Goal: Information Seeking & Learning: Learn about a topic

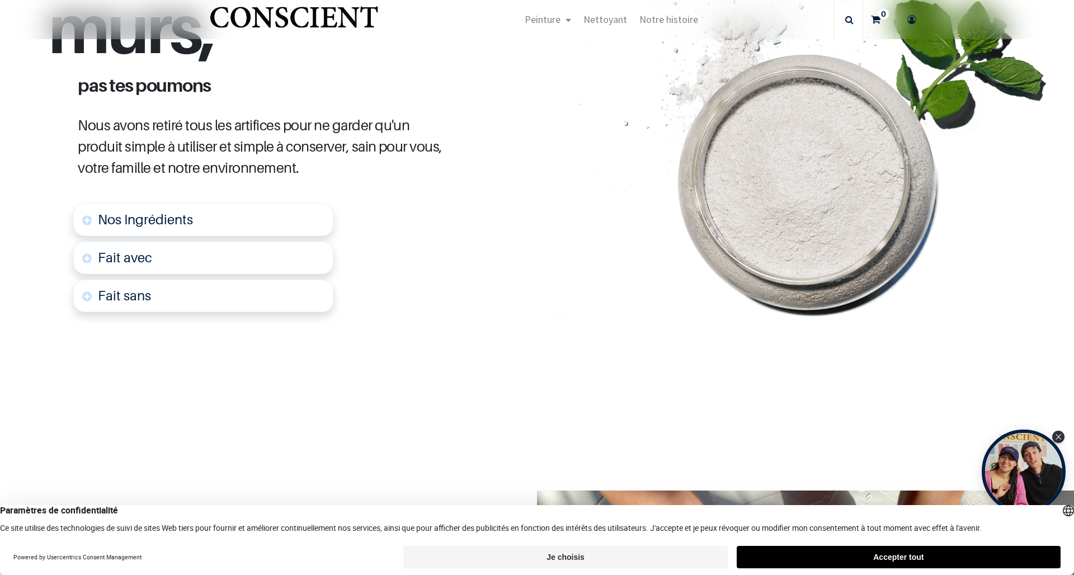
scroll to position [588, 0]
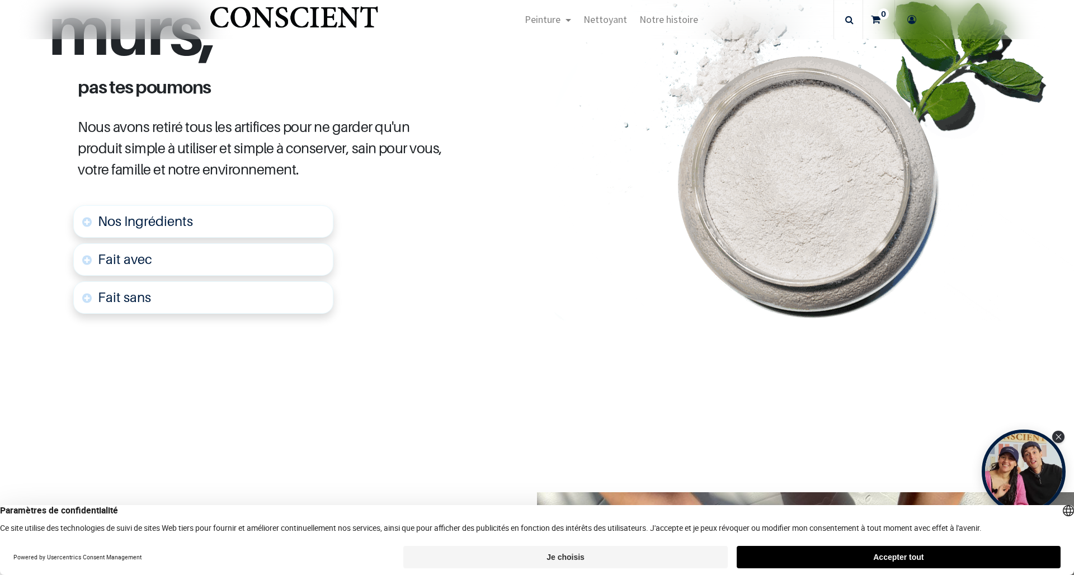
click at [167, 213] on span "Nos Ingrédients" at bounding box center [145, 221] width 95 height 16
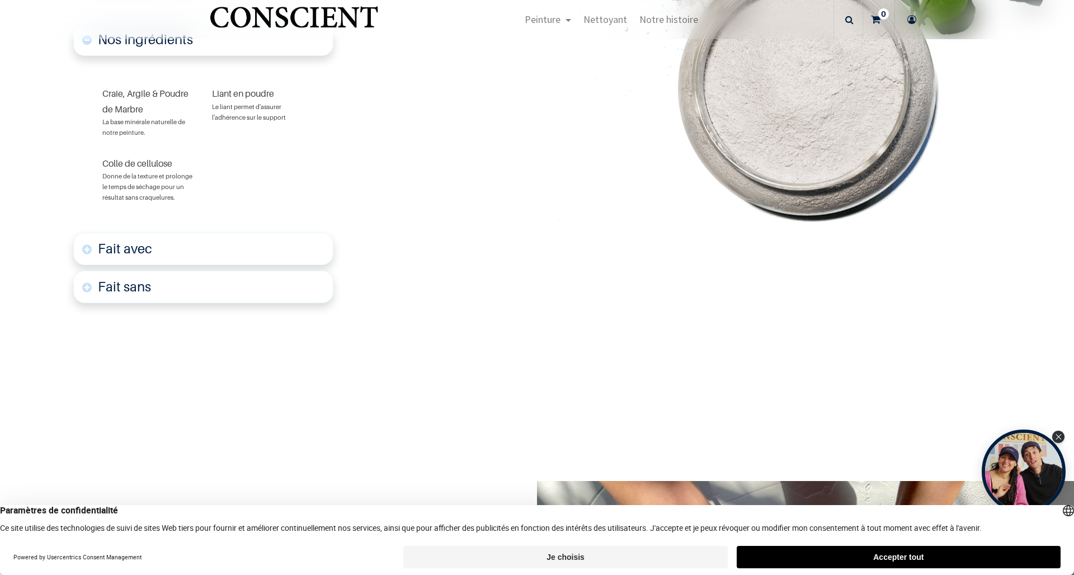
scroll to position [770, 0]
click at [139, 240] on font "Fait avec" at bounding box center [125, 248] width 54 height 16
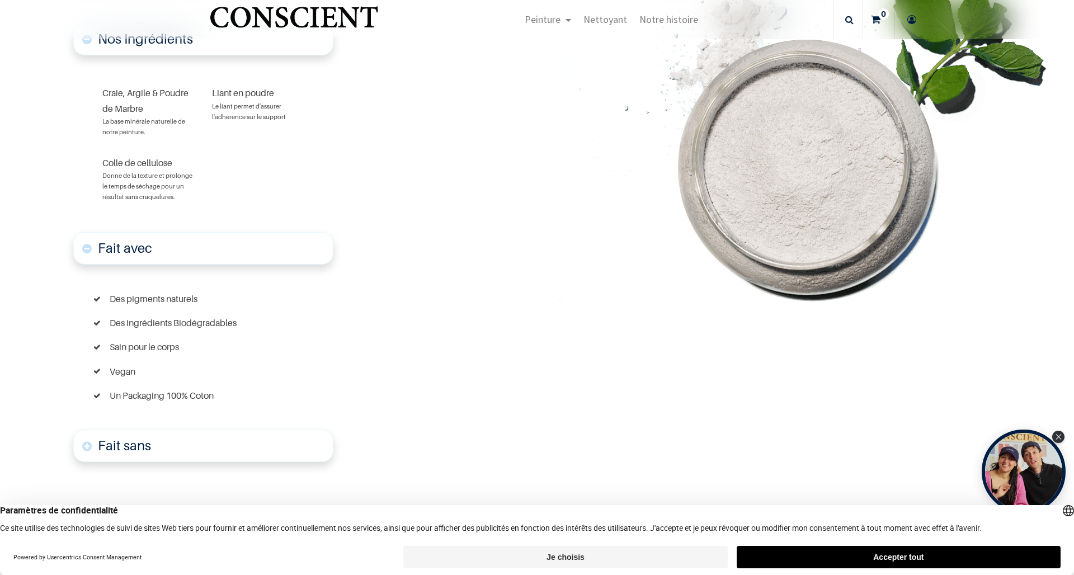
click at [139, 240] on font "Fait avec" at bounding box center [125, 248] width 54 height 16
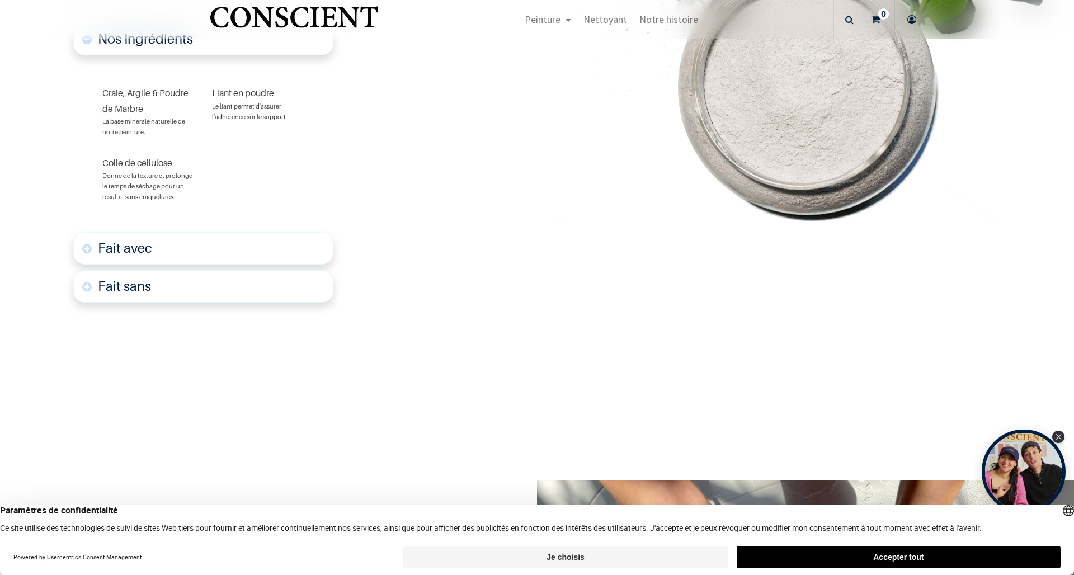
click at [136, 278] on font "Fait sans" at bounding box center [124, 286] width 53 height 16
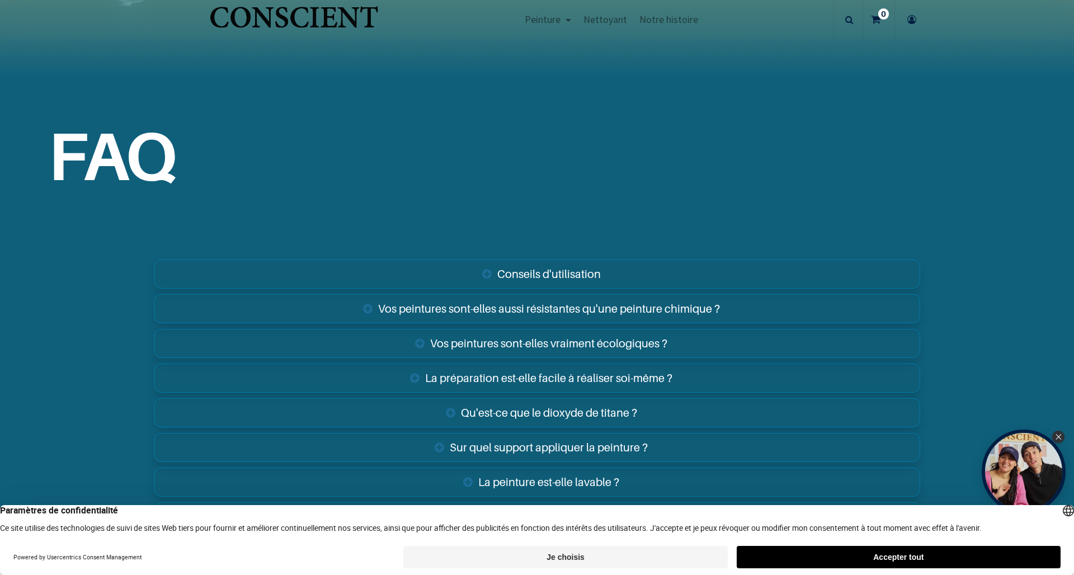
scroll to position [2143, 0]
click at [393, 294] on link "Vos peintures sont-elles aussi résistantes qu'une peinture chimique ?" at bounding box center [537, 308] width 766 height 29
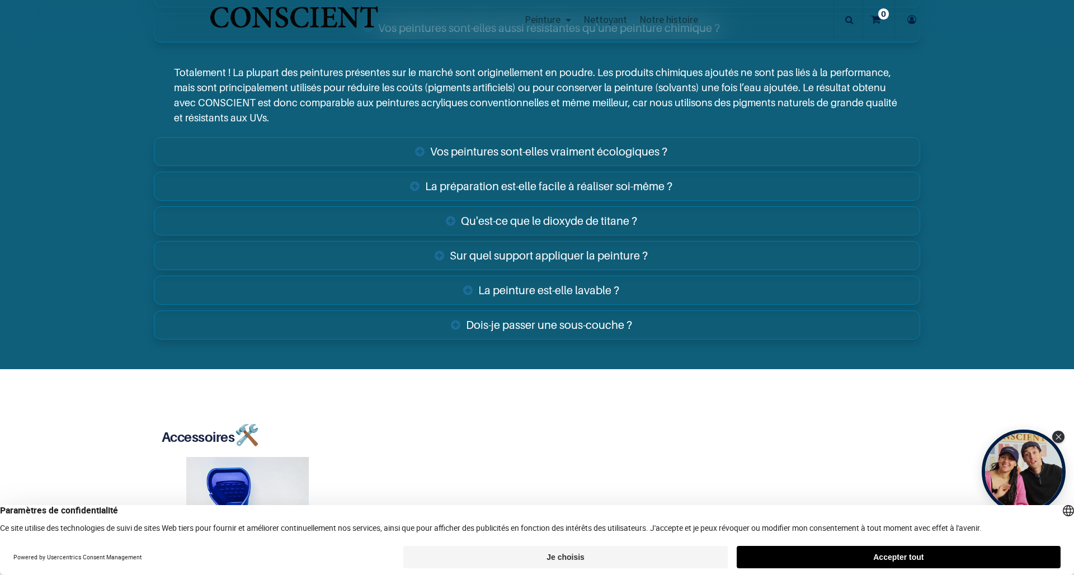
scroll to position [2424, 0]
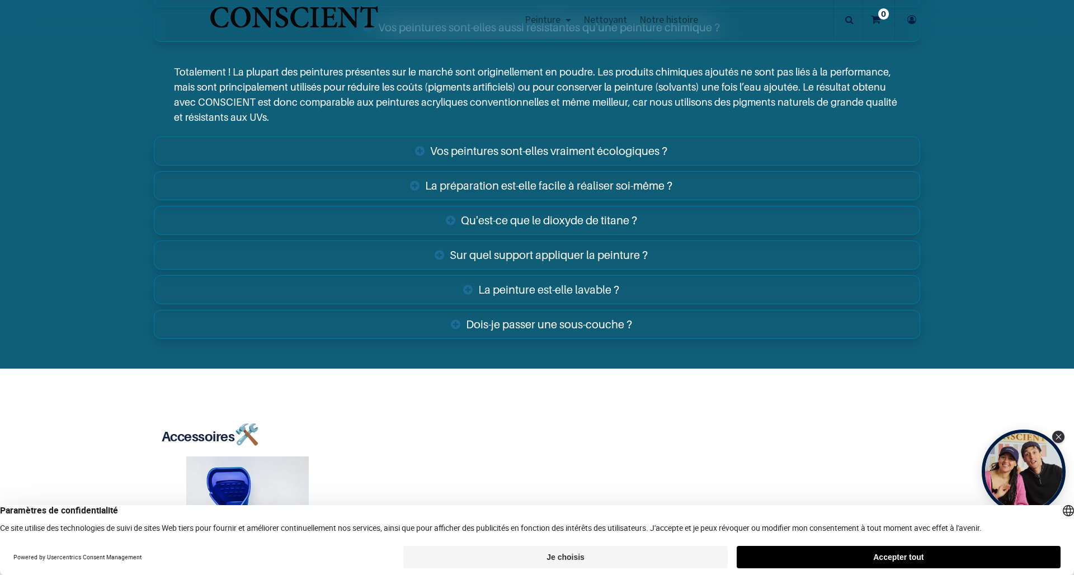
click at [575, 206] on link "Qu'est-ce que le dioxyde de titane ?" at bounding box center [537, 220] width 766 height 29
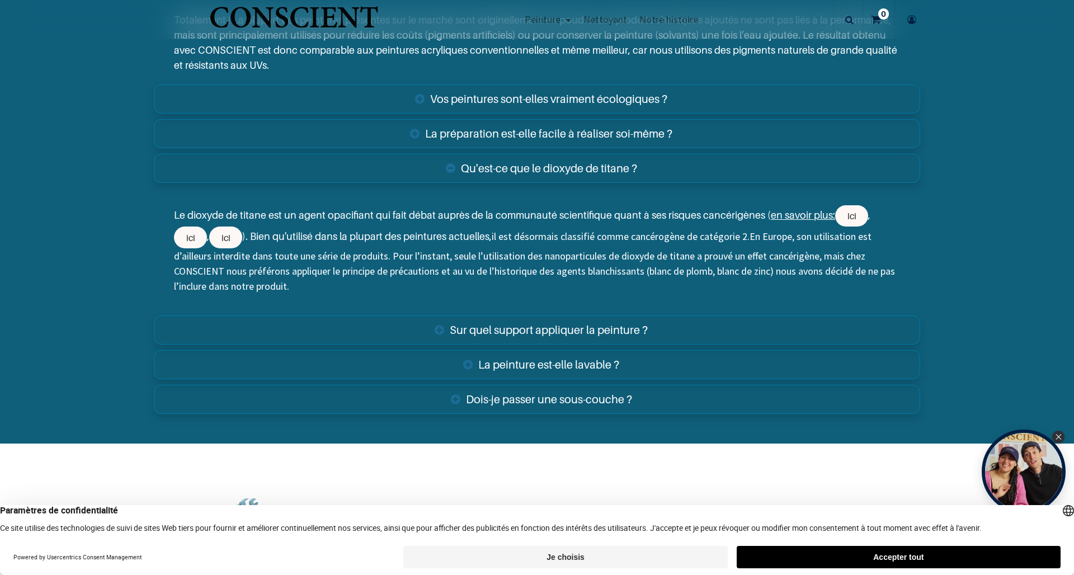
scroll to position [2479, 0]
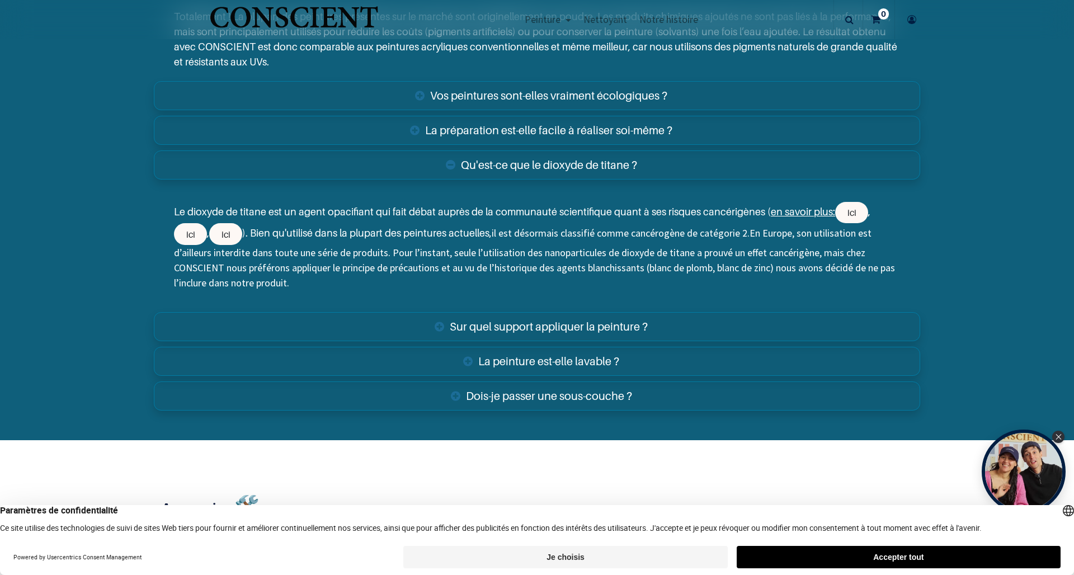
click at [516, 349] on link "La peinture est-elle lavable ?" at bounding box center [537, 361] width 766 height 29
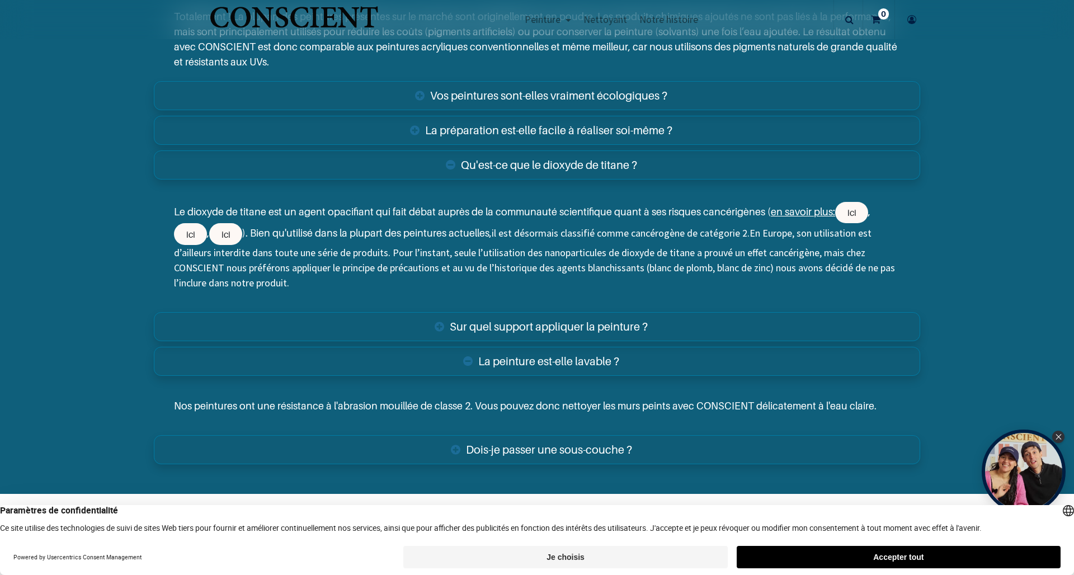
click at [522, 435] on link "Dois-je passer une sous-couche ?" at bounding box center [537, 449] width 766 height 29
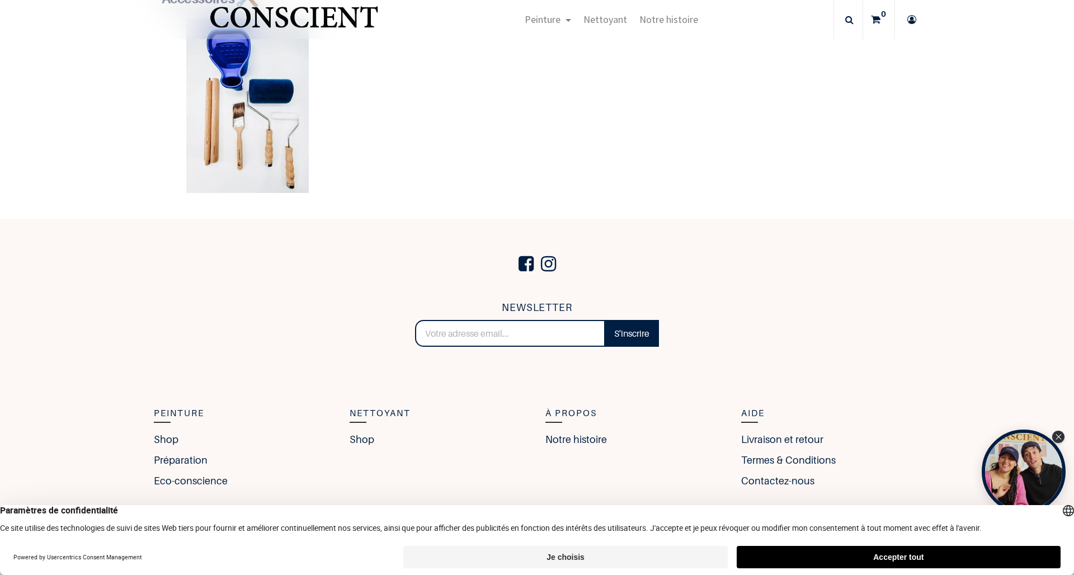
scroll to position [3095, 0]
click at [581, 433] on link "Notre histoire" at bounding box center [578, 440] width 67 height 15
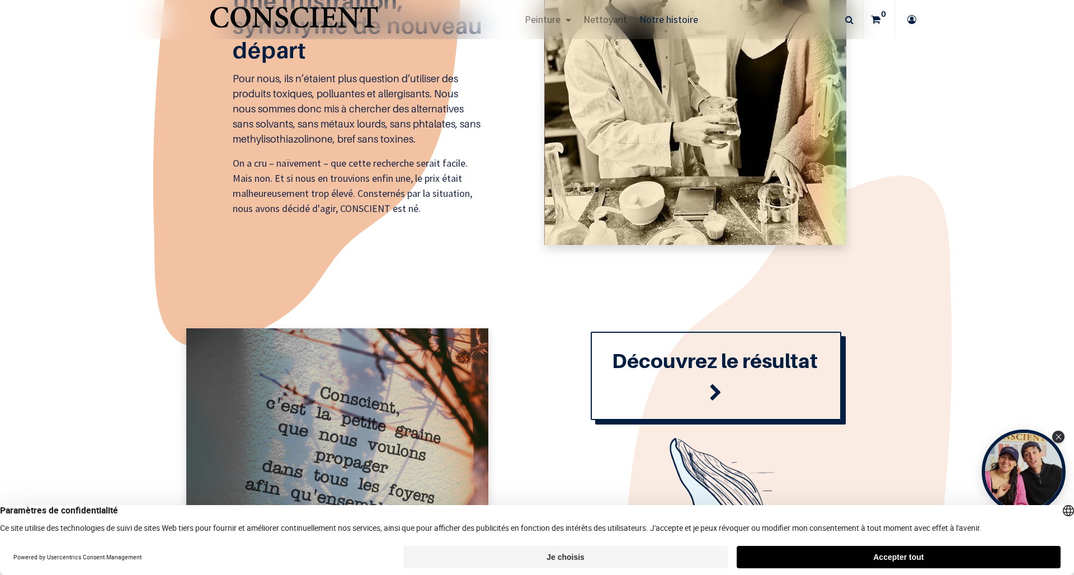
scroll to position [1057, 0]
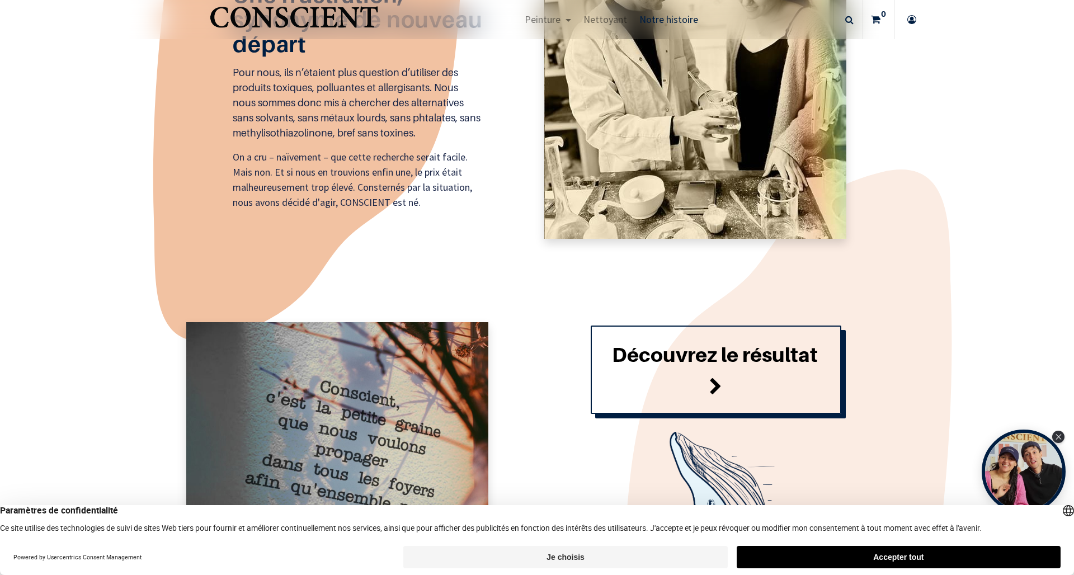
click at [715, 383] on span at bounding box center [715, 387] width 13 height 30
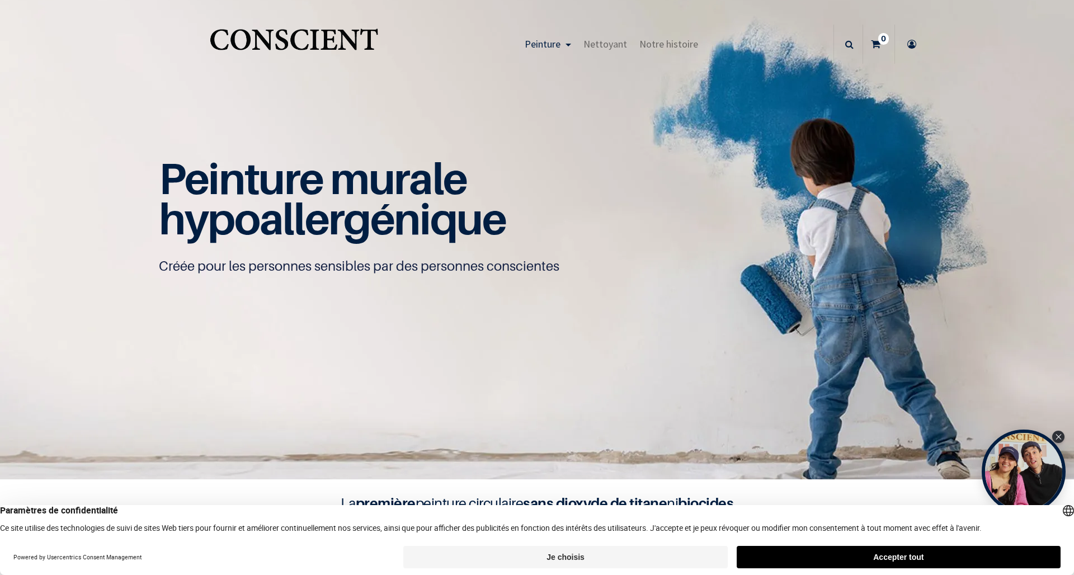
scroll to position [1, 0]
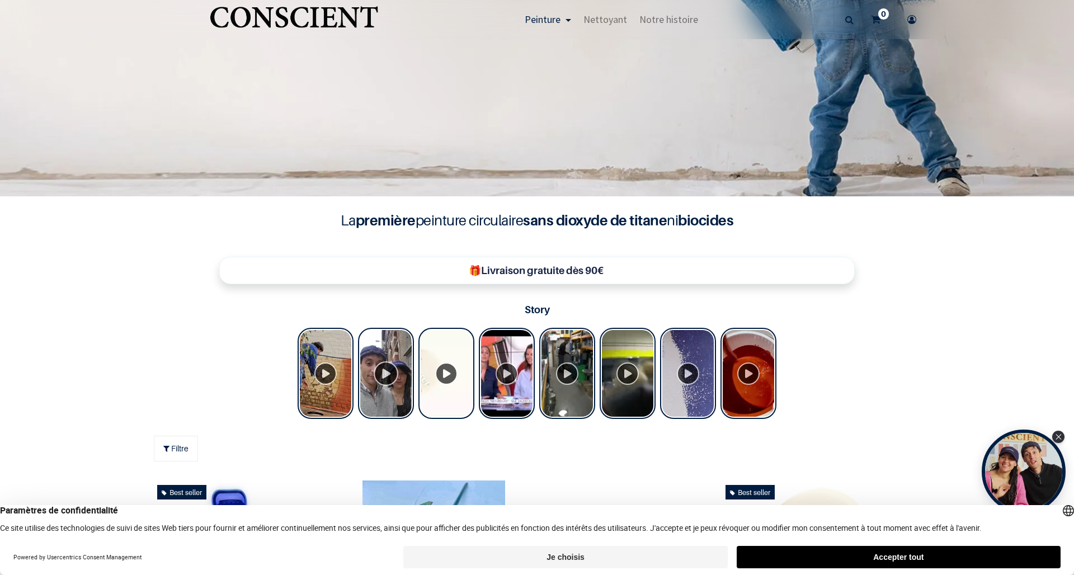
scroll to position [281, 0]
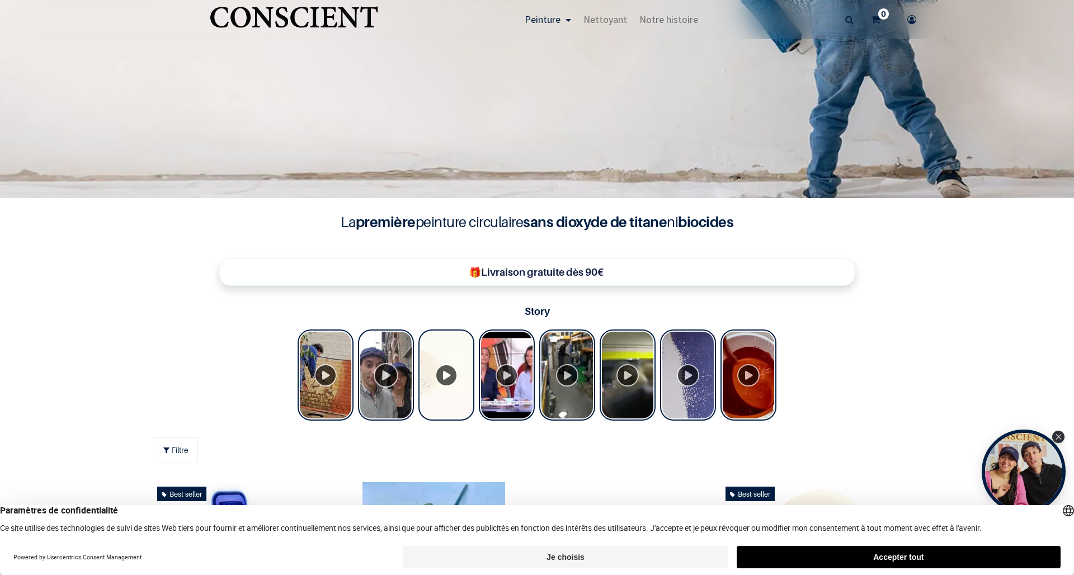
click at [383, 368] on div "Tolstoy Stories" at bounding box center [386, 374] width 56 height 91
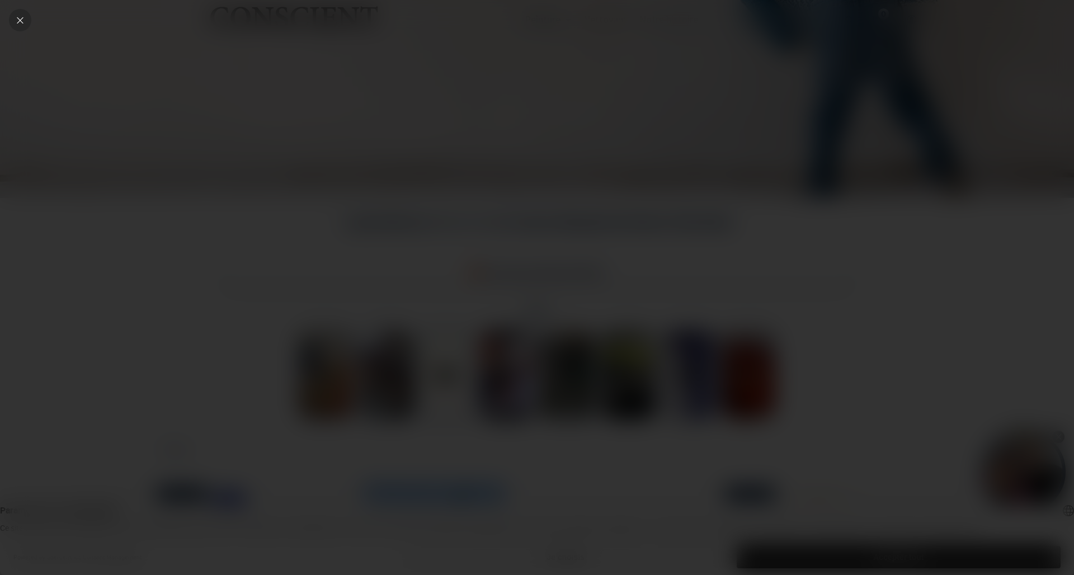
click at [21, 19] on icon "Close" at bounding box center [20, 20] width 10 height 10
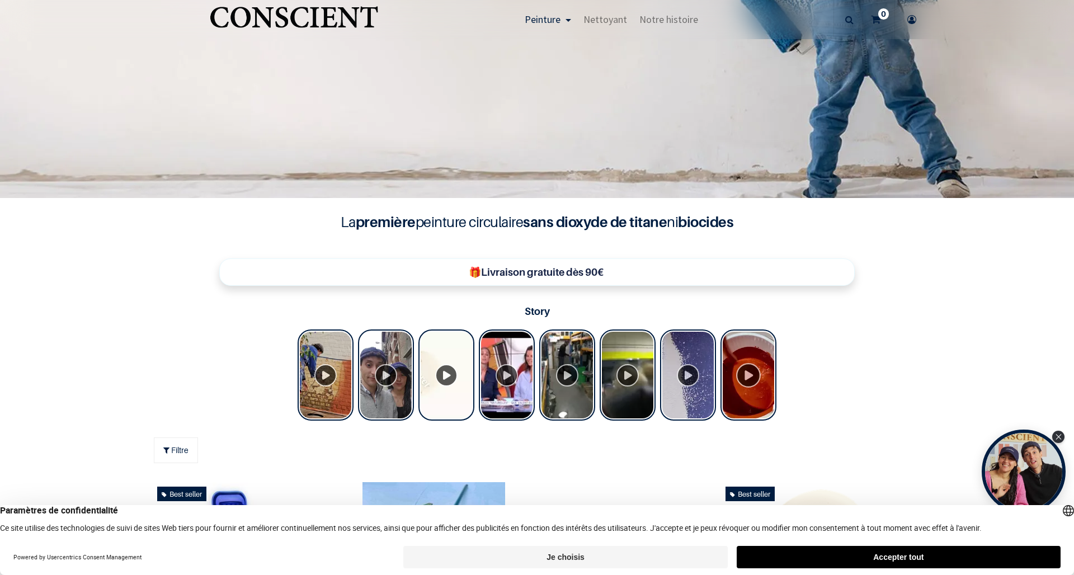
click at [758, 371] on div "Tolstoy Stories" at bounding box center [748, 374] width 56 height 91
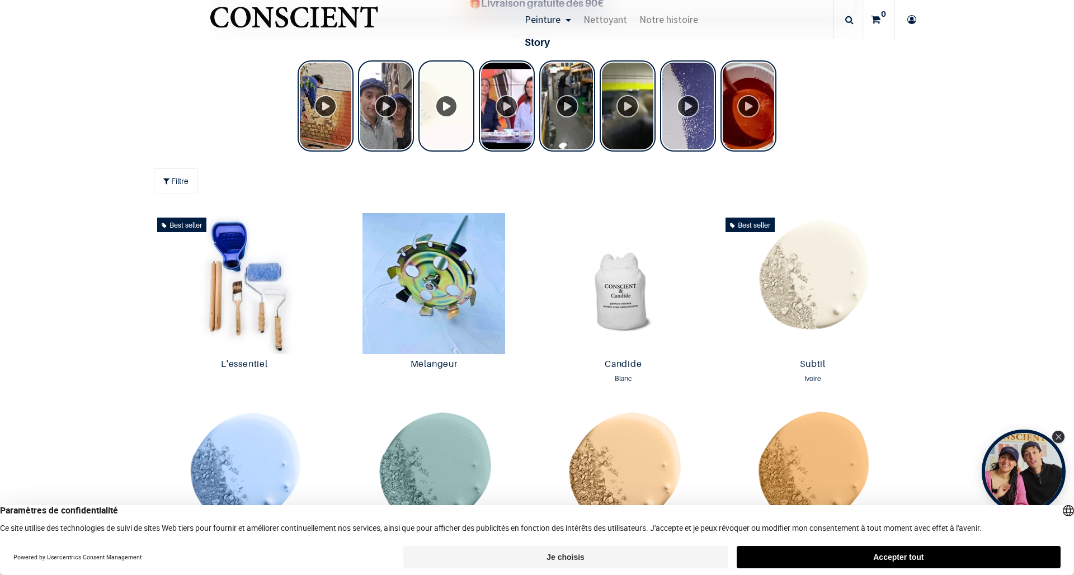
scroll to position [551, 0]
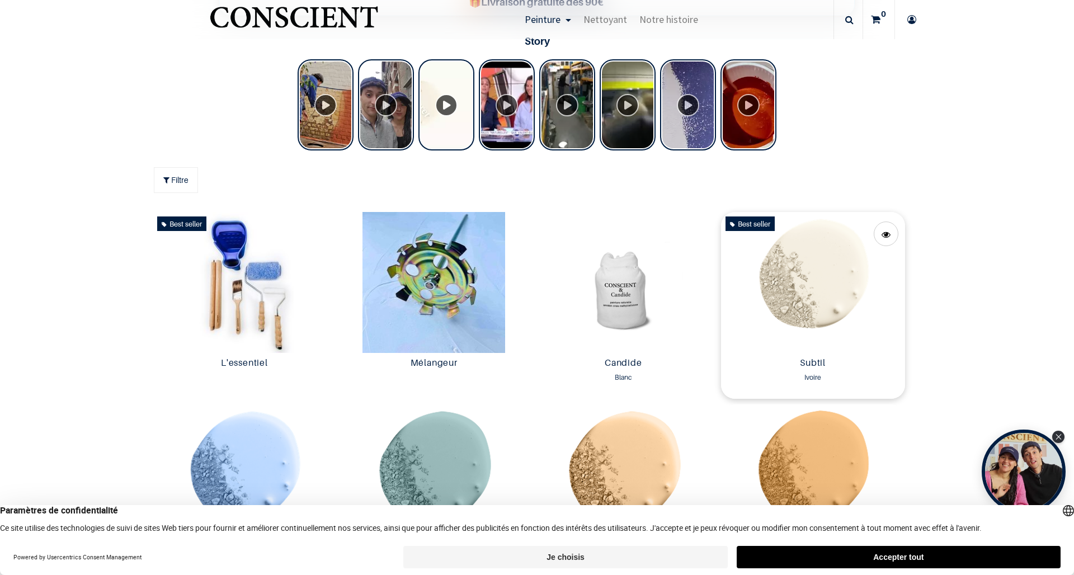
click at [814, 291] on img at bounding box center [813, 282] width 184 height 140
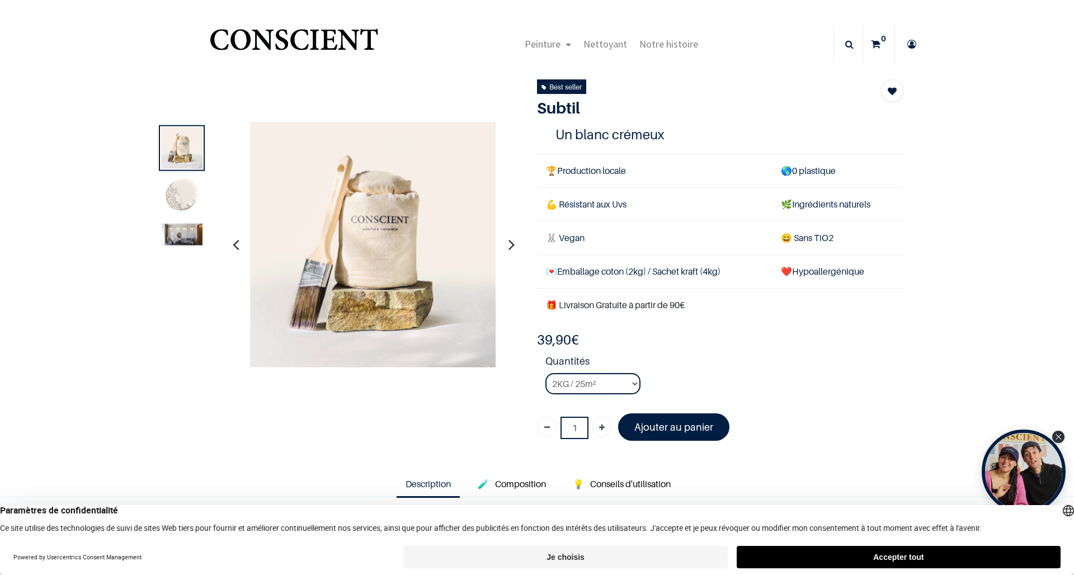
click at [234, 242] on icon "button" at bounding box center [236, 244] width 6 height 30
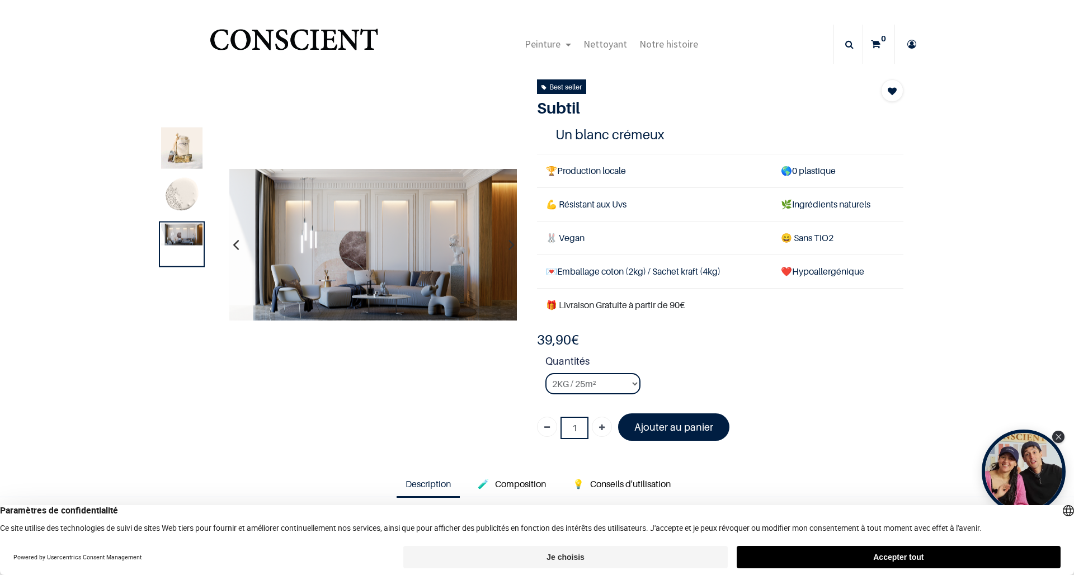
click at [234, 242] on icon "button" at bounding box center [236, 244] width 6 height 30
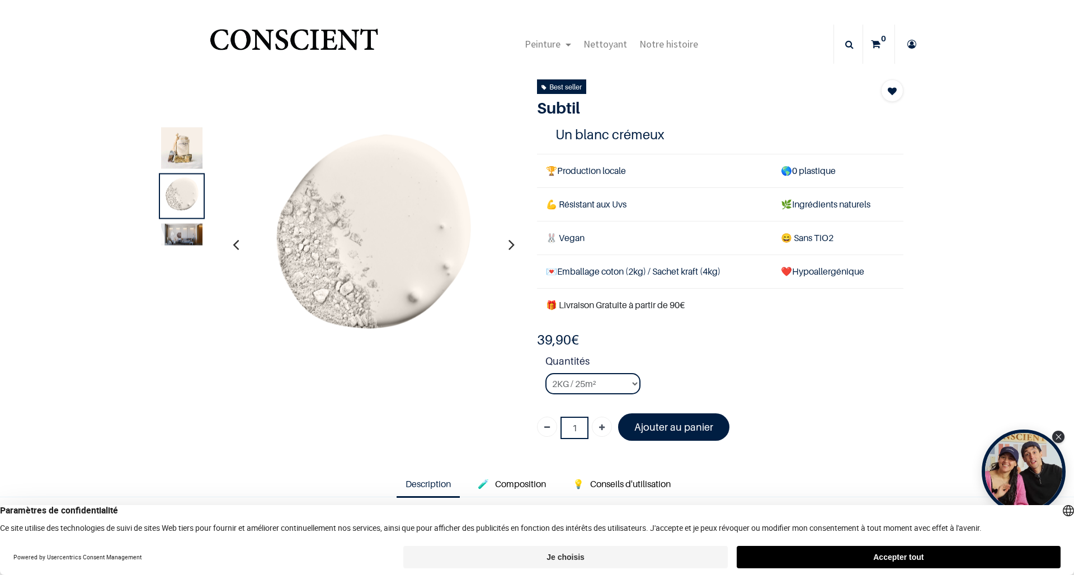
click at [234, 242] on icon "button" at bounding box center [236, 244] width 6 height 30
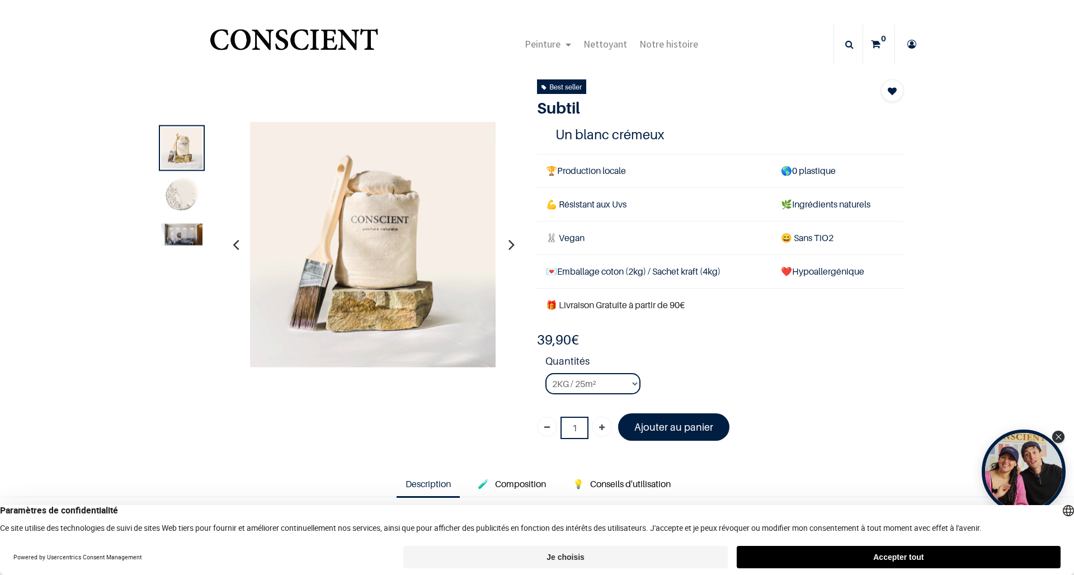
click at [363, 245] on img at bounding box center [373, 244] width 246 height 246
select select "126"
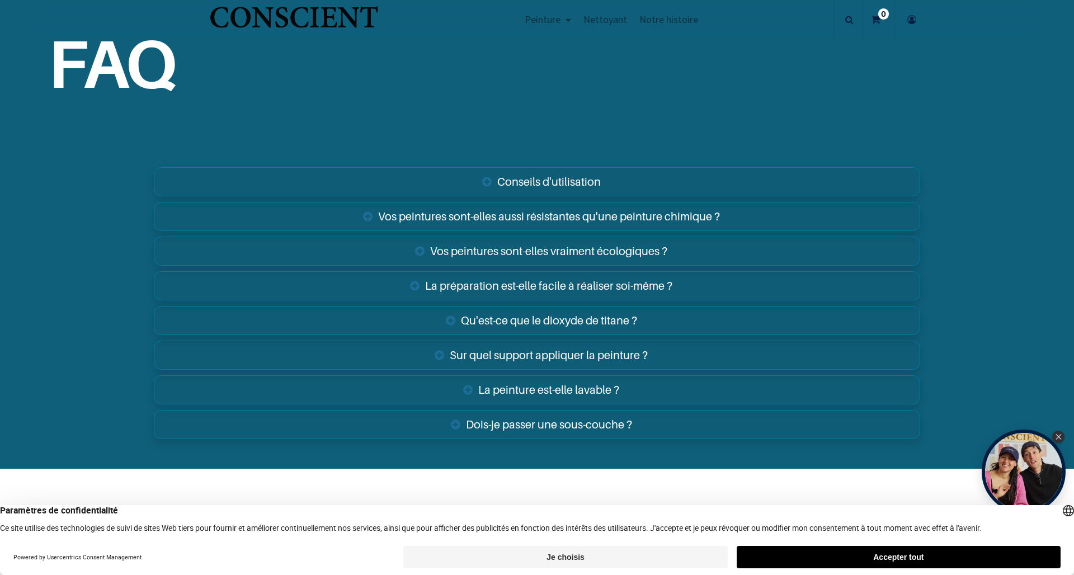
scroll to position [1851, 0]
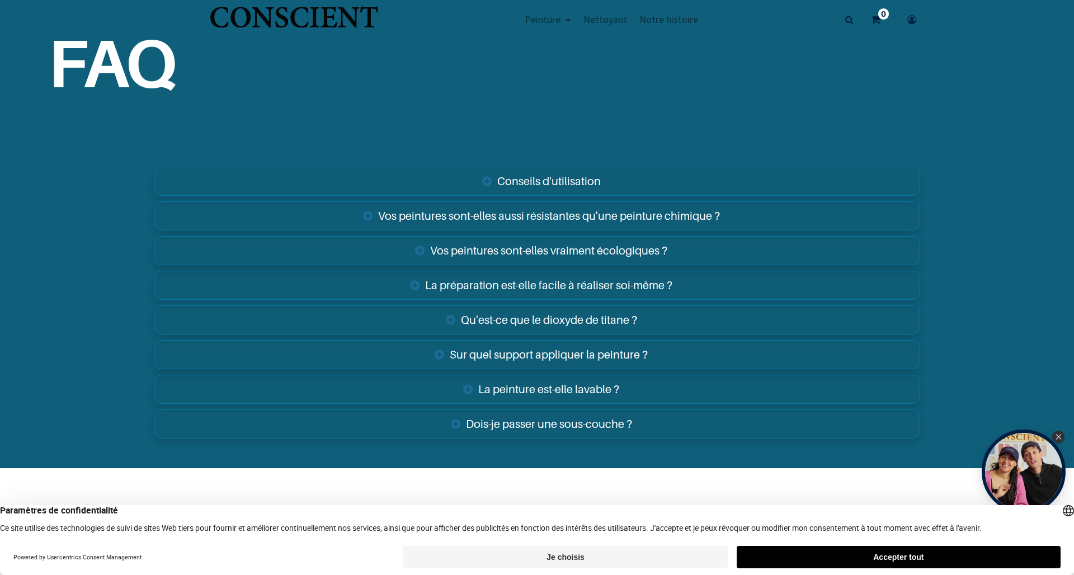
click at [611, 375] on link "La peinture est-elle lavable ?" at bounding box center [537, 389] width 766 height 29
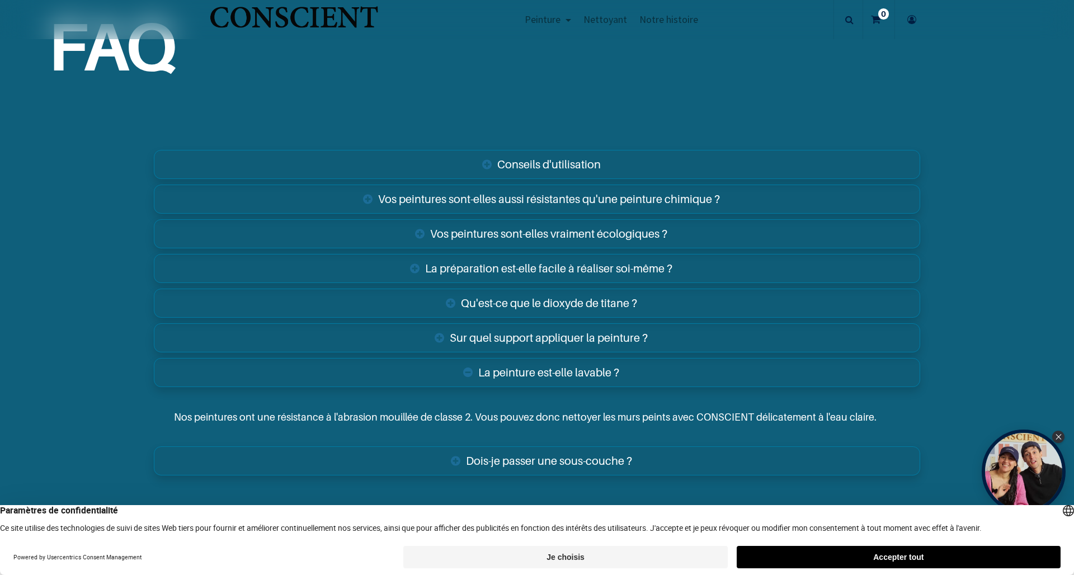
scroll to position [1864, 0]
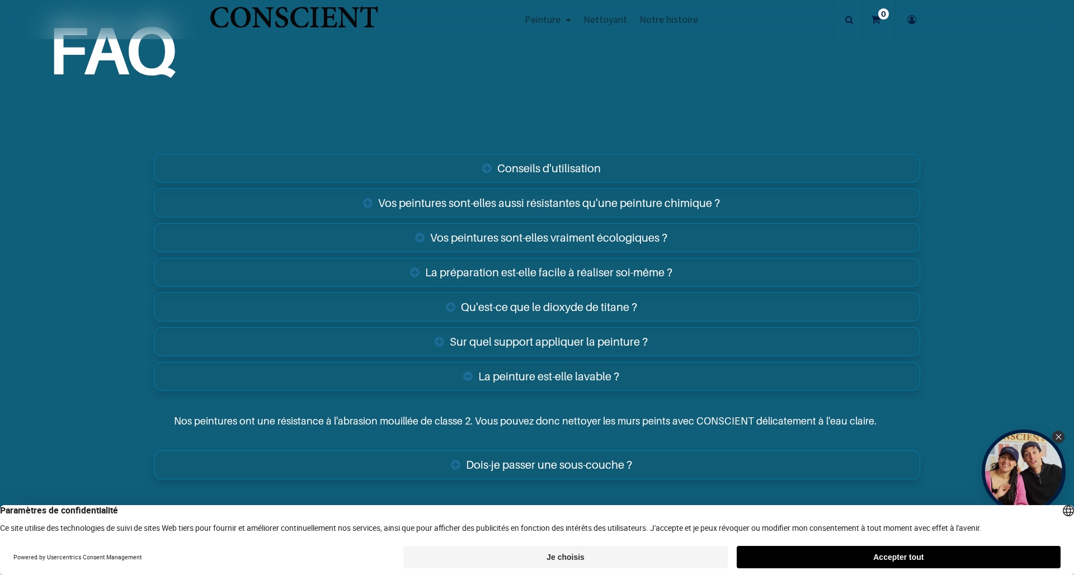
click at [591, 450] on link "Dois-je passer une sous-couche ?" at bounding box center [537, 464] width 766 height 29
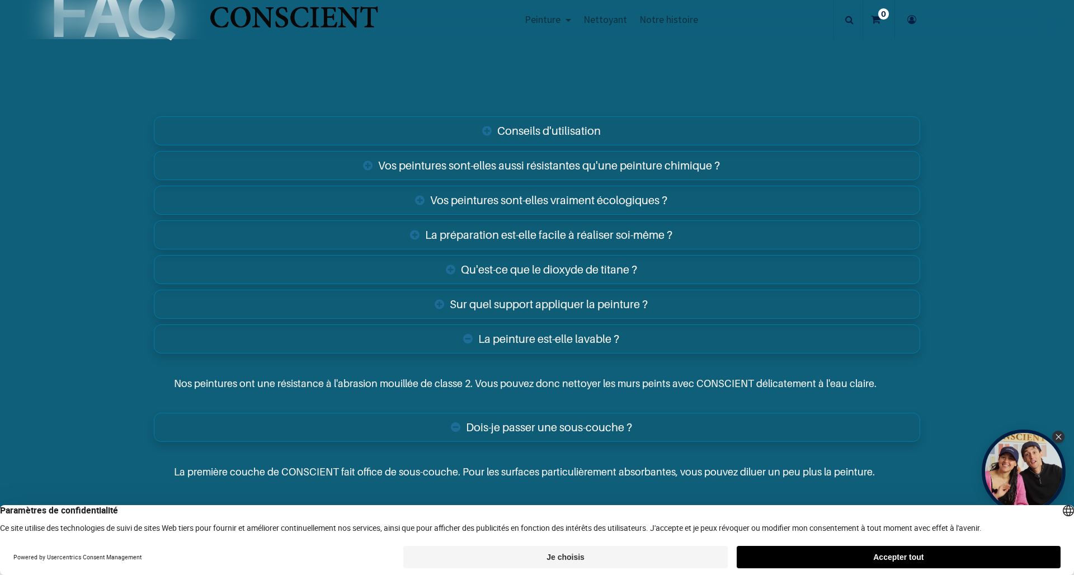
scroll to position [1910, 0]
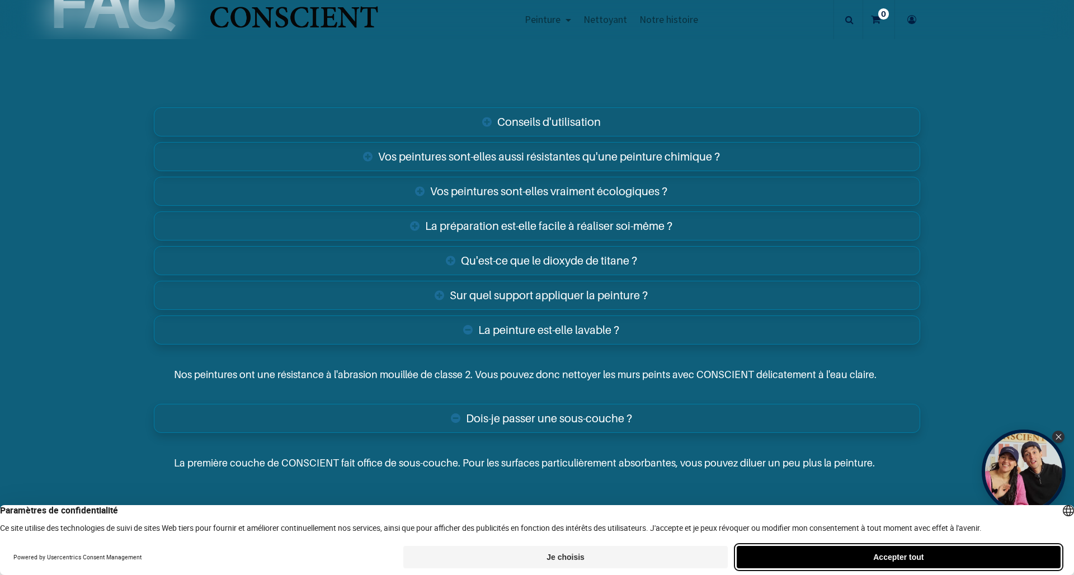
click at [905, 556] on button "Accepter tout" at bounding box center [898, 557] width 324 height 22
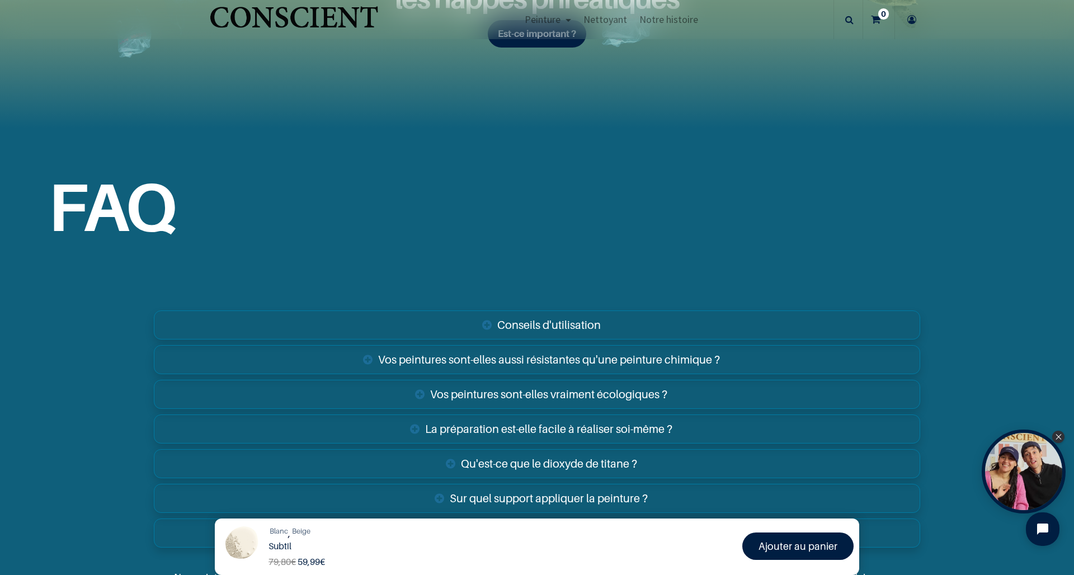
click at [719, 347] on link "Vos peintures sont-elles aussi résistantes qu'une peinture chimique ?" at bounding box center [537, 359] width 766 height 29
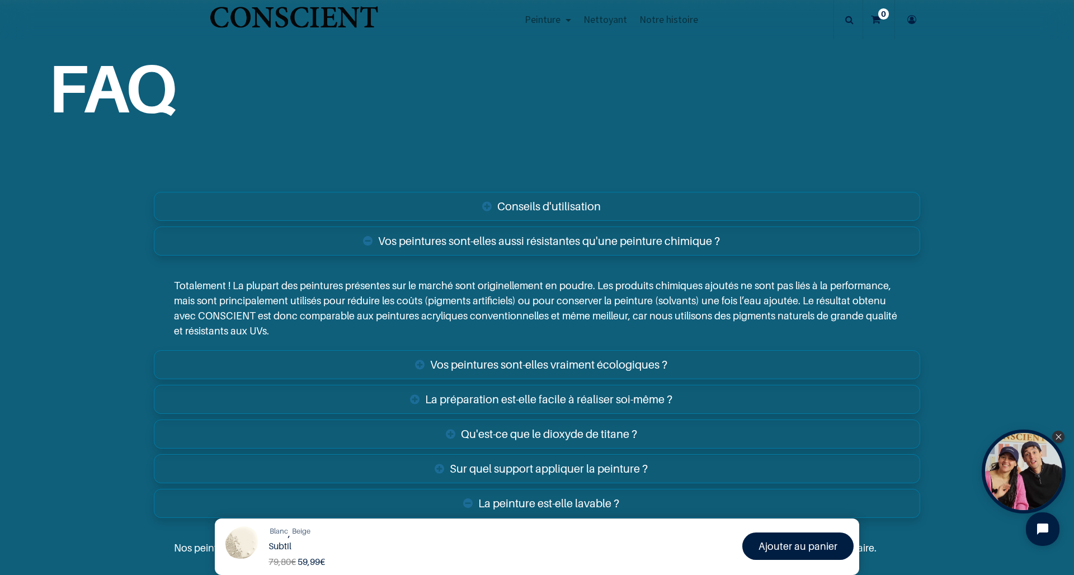
scroll to position [1826, 0]
click at [657, 350] on link "Vos peintures sont-elles vraiment écologiques ?" at bounding box center [537, 363] width 766 height 29
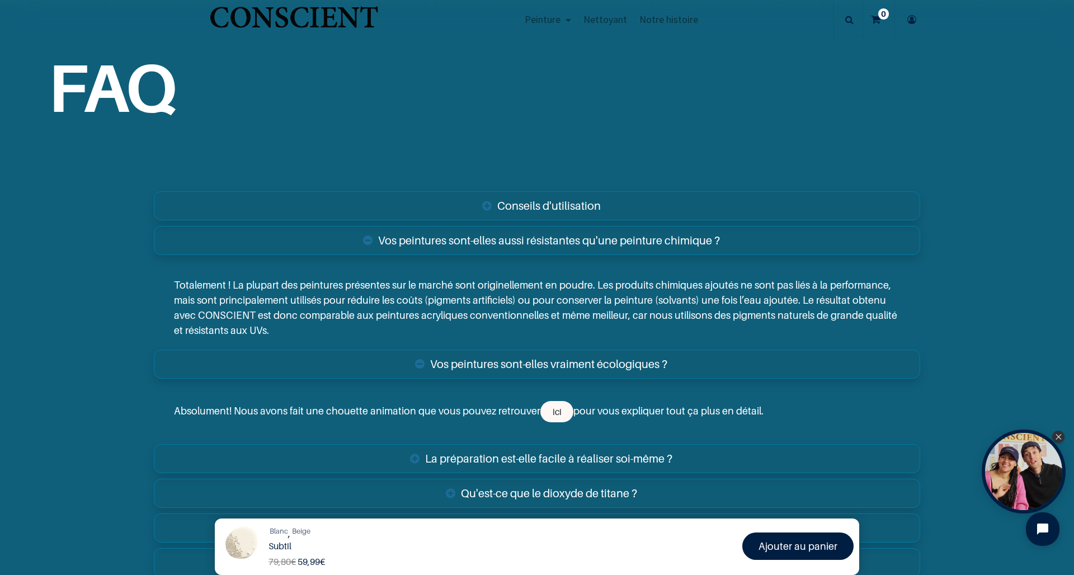
click at [654, 446] on link "La préparation est-elle facile à réaliser soi-même ?" at bounding box center [537, 458] width 766 height 29
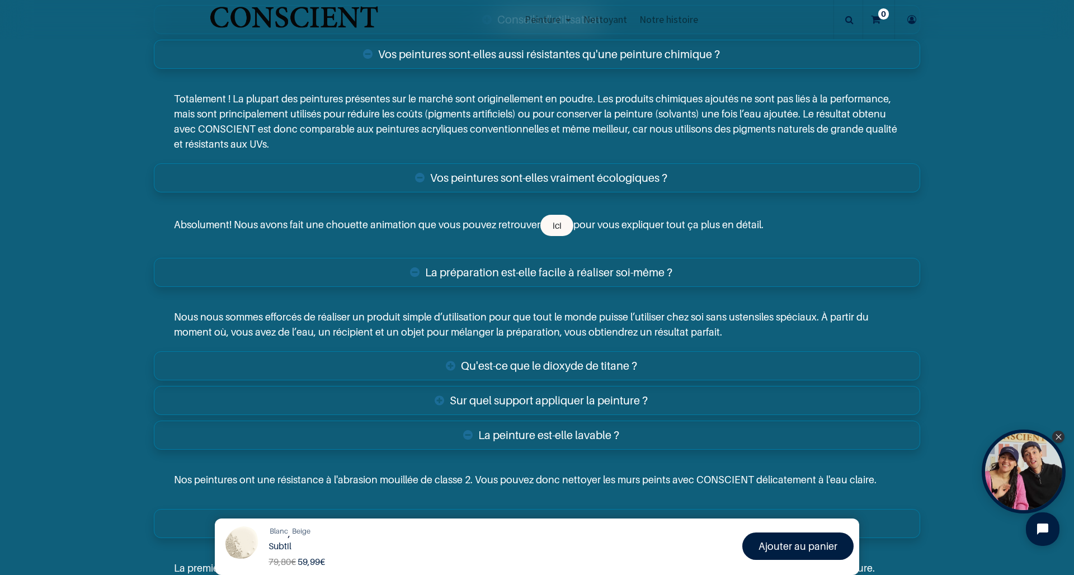
scroll to position [2045, 0]
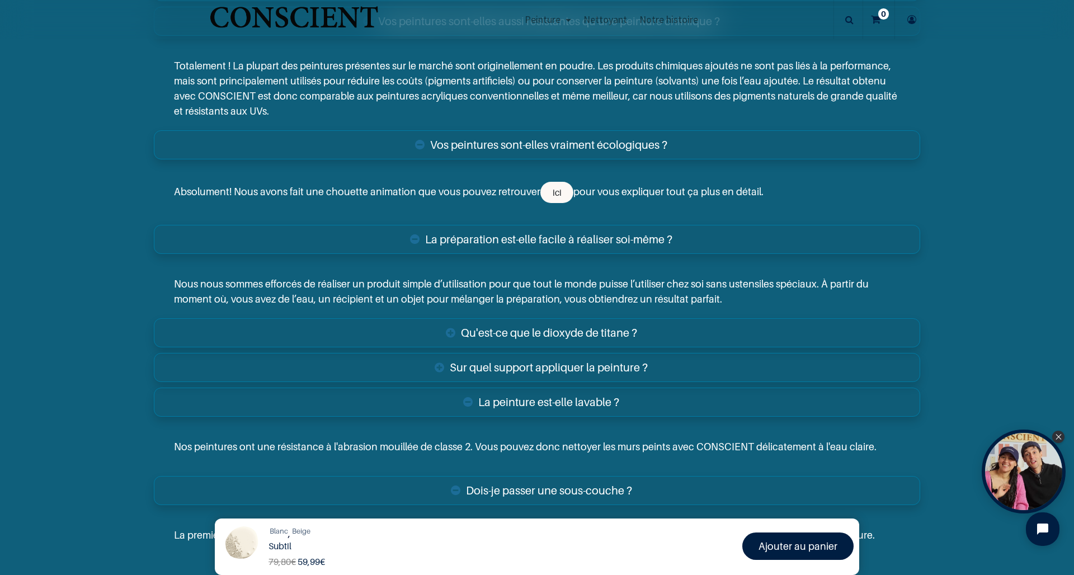
click at [600, 354] on link "Sur quel support appliquer la peinture ?" at bounding box center [537, 367] width 766 height 29
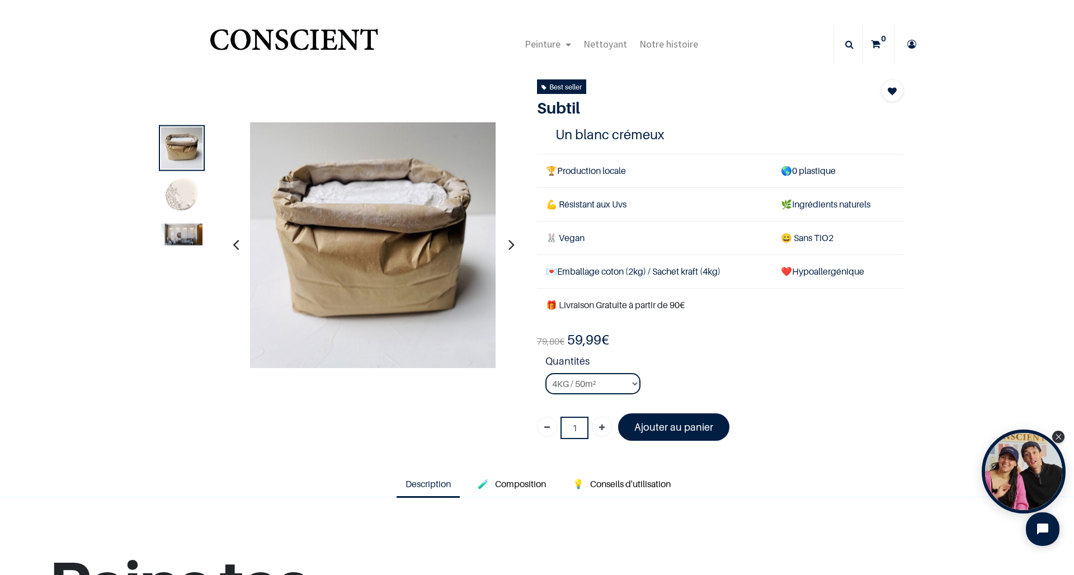
scroll to position [1, 0]
